Goal: Information Seeking & Learning: Learn about a topic

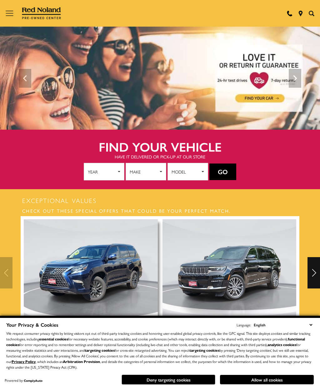
click at [265, 375] on button "Allow all cookies" at bounding box center [267, 379] width 94 height 9
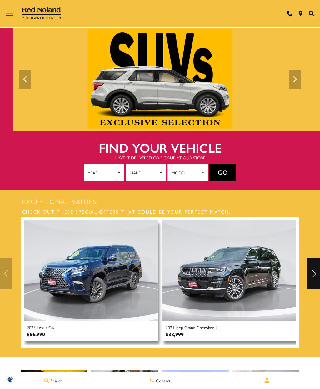
click at [225, 171] on button "Go" at bounding box center [223, 172] width 27 height 17
click at [223, 174] on button "Go" at bounding box center [223, 172] width 27 height 17
click at [225, 170] on button "Go" at bounding box center [223, 172] width 27 height 17
click at [228, 169] on button "Go" at bounding box center [223, 172] width 27 height 17
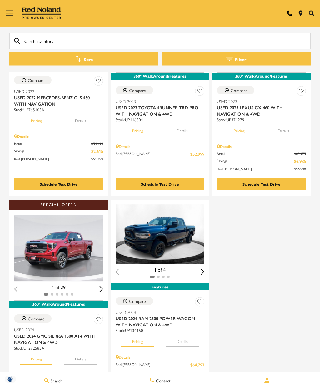
scroll to position [1277, 0]
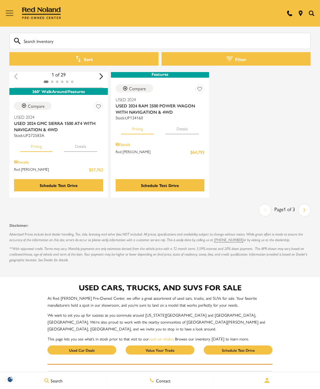
click at [308, 205] on link "Next" at bounding box center [305, 210] width 12 height 11
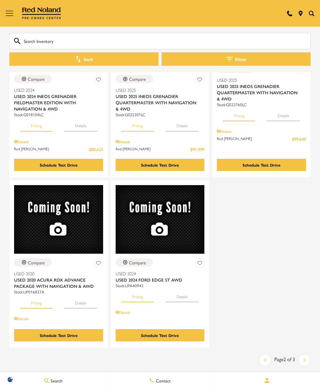
scroll to position [1326, 0]
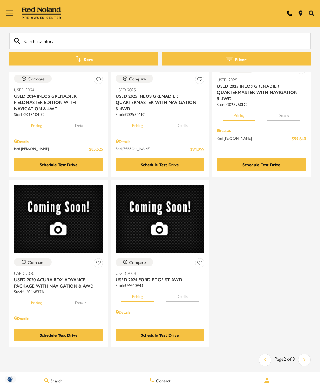
click at [307, 355] on link "Next" at bounding box center [305, 360] width 12 height 11
